Goal: Task Accomplishment & Management: Manage account settings

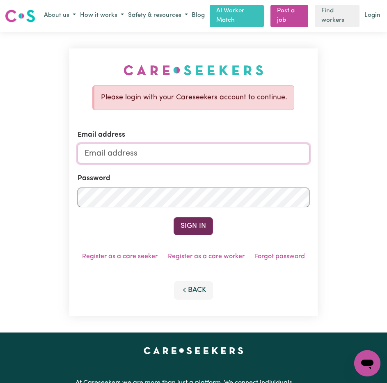
type input "[EMAIL_ADDRESS][DOMAIN_NAME]"
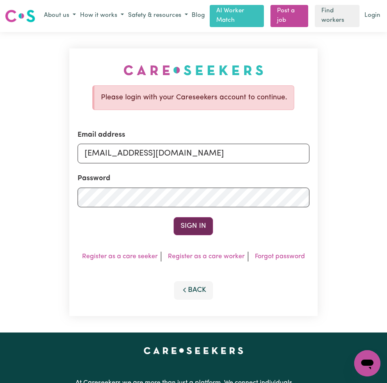
click at [194, 228] on button "Sign In" at bounding box center [192, 226] width 39 height 18
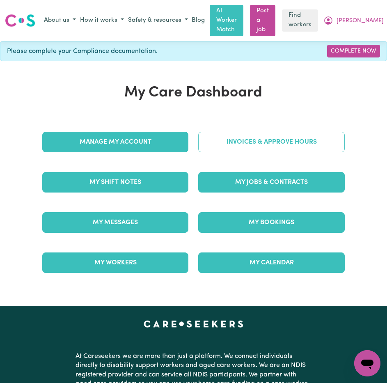
click at [268, 133] on link "Invoices & Approve Hours" at bounding box center [271, 142] width 146 height 20
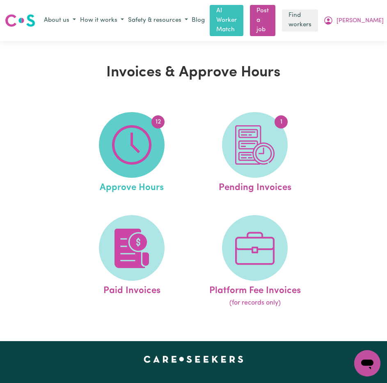
click at [134, 132] on img at bounding box center [131, 144] width 39 height 39
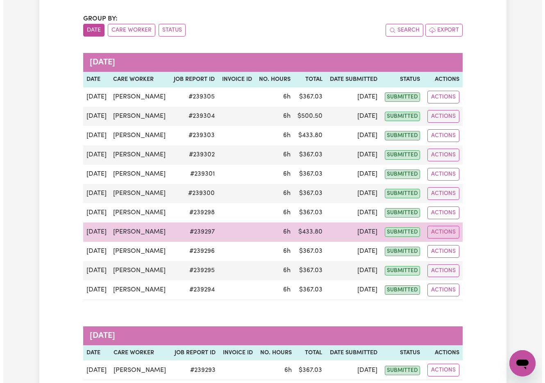
scroll to position [82, 0]
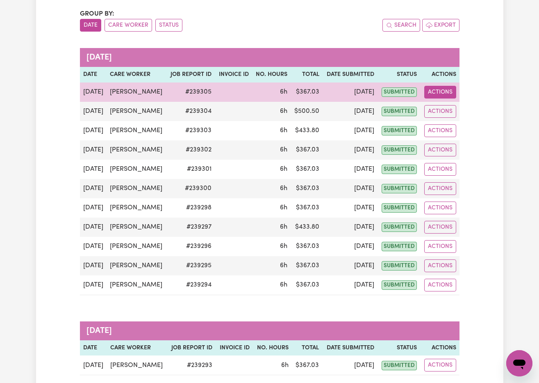
click at [386, 93] on button "Actions" at bounding box center [440, 92] width 32 height 13
click at [386, 110] on link "View Job Report" at bounding box center [461, 111] width 70 height 16
select select "pm"
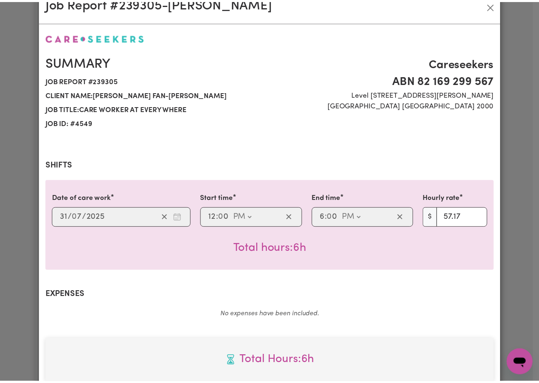
scroll to position [0, 0]
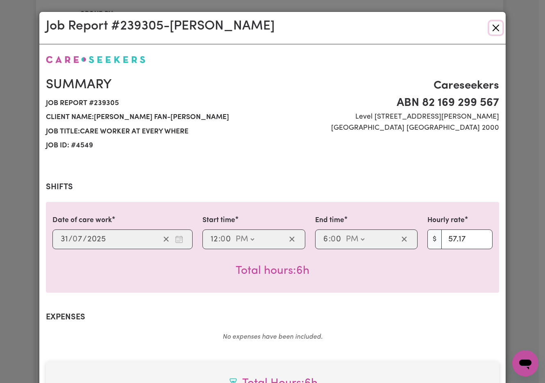
click at [386, 30] on button "Close" at bounding box center [496, 27] width 13 height 13
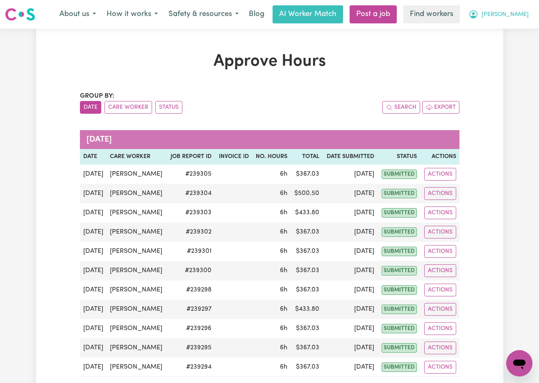
click at [386, 16] on span "[PERSON_NAME]" at bounding box center [505, 14] width 47 height 9
click at [386, 28] on link "My Dashboard" at bounding box center [501, 32] width 65 height 16
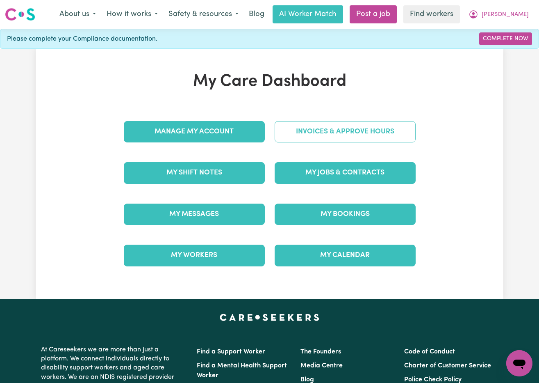
click at [373, 132] on link "Invoices & Approve Hours" at bounding box center [345, 131] width 141 height 21
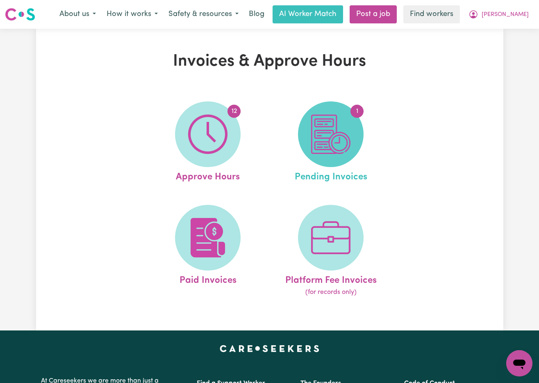
click at [328, 136] on img at bounding box center [330, 133] width 39 height 39
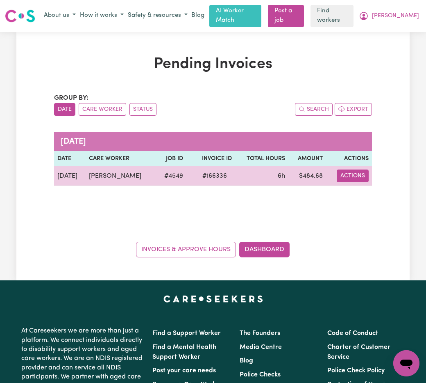
click at [362, 173] on button "Actions" at bounding box center [353, 175] width 32 height 13
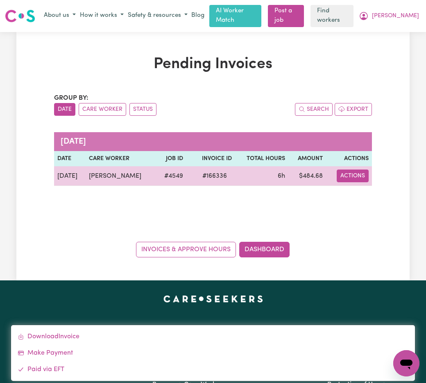
click at [354, 174] on button "Actions" at bounding box center [353, 175] width 32 height 13
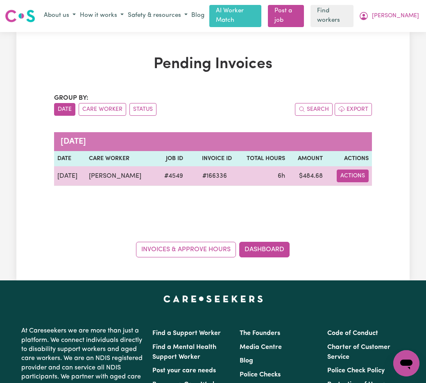
click at [354, 174] on button "Actions" at bounding box center [353, 175] width 32 height 13
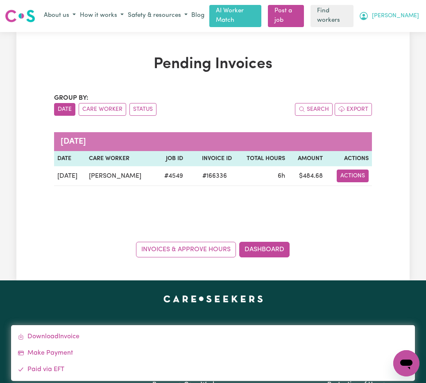
click at [386, 12] on span "[PERSON_NAME]" at bounding box center [395, 15] width 47 height 9
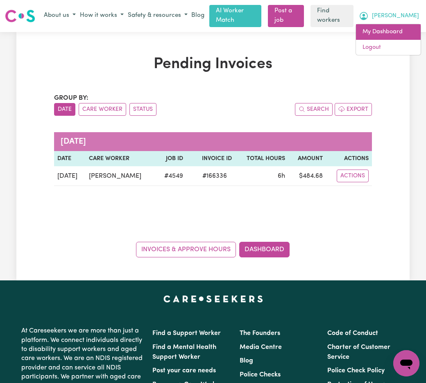
click at [386, 32] on link "My Dashboard" at bounding box center [388, 32] width 65 height 16
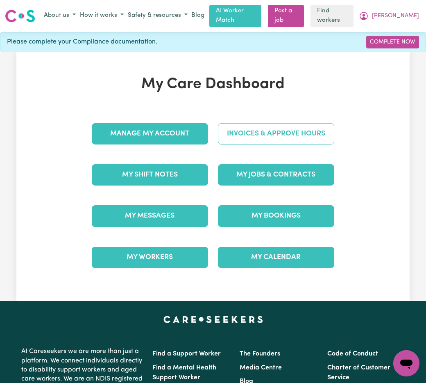
click at [297, 128] on link "Invoices & Approve Hours" at bounding box center [276, 133] width 116 height 21
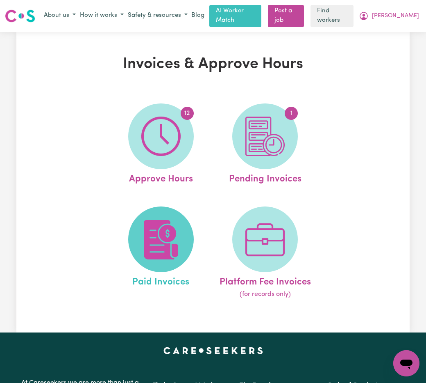
click at [164, 248] on img at bounding box center [160, 239] width 39 height 39
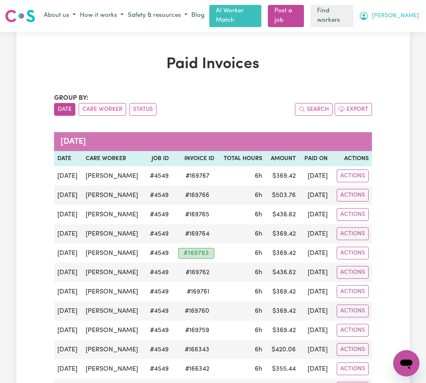
click at [386, 14] on span "[PERSON_NAME]" at bounding box center [395, 15] width 47 height 9
click at [385, 48] on link "Logout" at bounding box center [388, 48] width 65 height 16
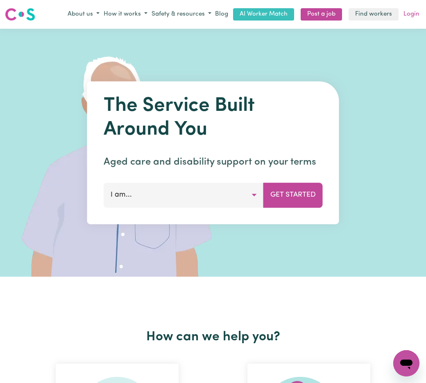
click at [386, 18] on link "Login" at bounding box center [411, 14] width 19 height 13
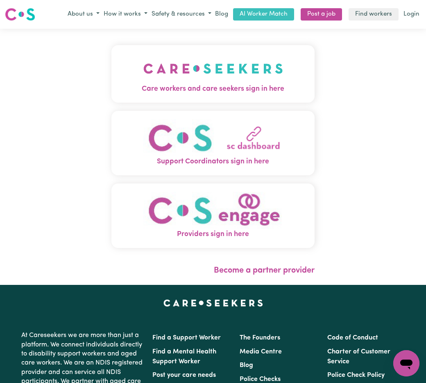
click at [227, 73] on img "Care workers and care seekers sign in here" at bounding box center [213, 68] width 140 height 30
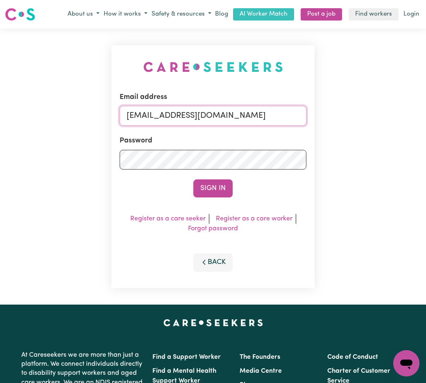
drag, startPoint x: 233, startPoint y: 119, endPoint x: 67, endPoint y: 86, distance: 169.4
click at [20, 93] on div "Email address [EMAIL_ADDRESS][DOMAIN_NAME] Password Sign In Register as a care …" at bounding box center [213, 167] width 426 height 276
type input "[EMAIL_ADDRESS][DOMAIN_NAME]"
click at [40, 146] on div "Email address [EMAIL_ADDRESS][DOMAIN_NAME] Password Sign In Register as a care …" at bounding box center [213, 167] width 426 height 276
click at [226, 187] on button "Sign In" at bounding box center [213, 188] width 39 height 18
